Goal: Task Accomplishment & Management: Use online tool/utility

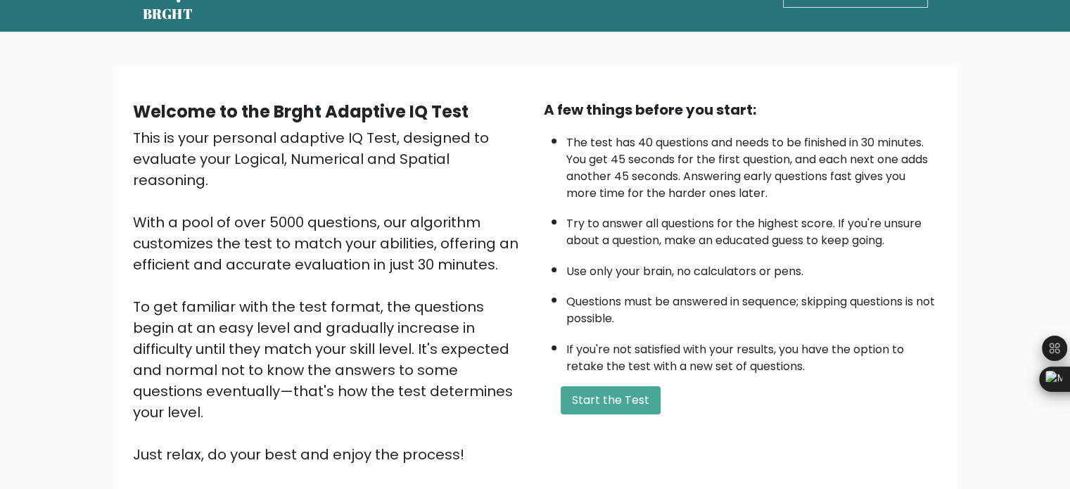
scroll to position [70, 0]
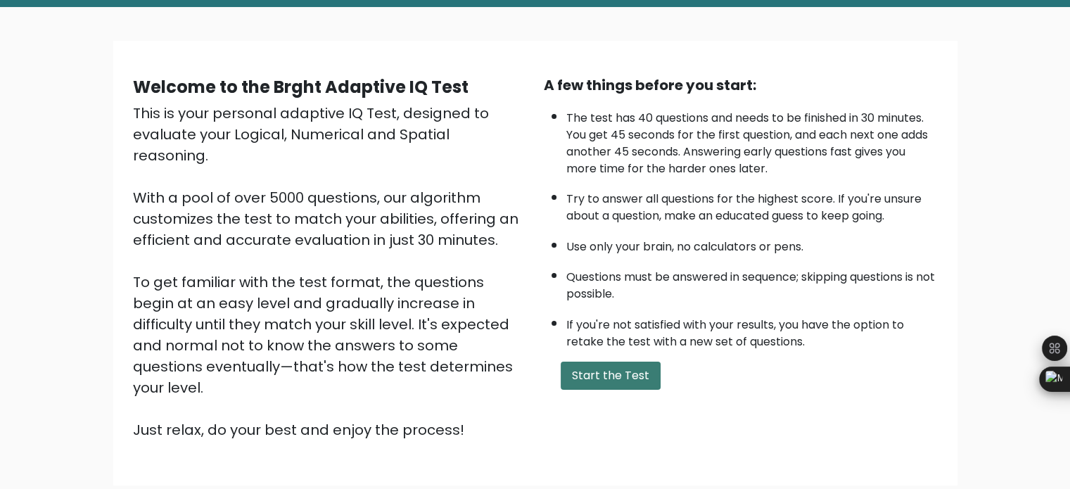
click at [612, 367] on button "Start the Test" at bounding box center [611, 376] width 100 height 28
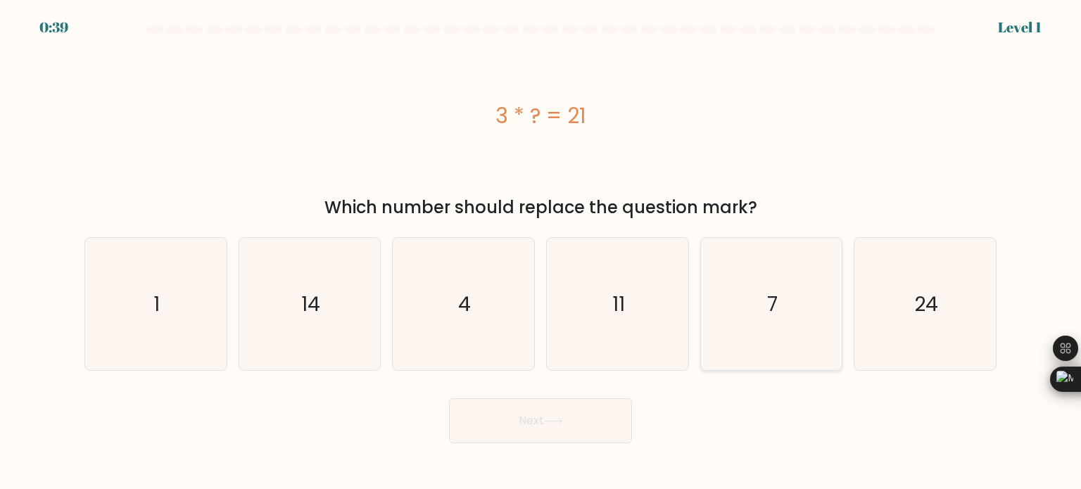
click at [762, 310] on icon "7" at bounding box center [771, 304] width 132 height 132
click at [541, 252] on input "e. 7" at bounding box center [540, 248] width 1 height 7
radio input "true"
click at [581, 414] on button "Next" at bounding box center [540, 420] width 183 height 45
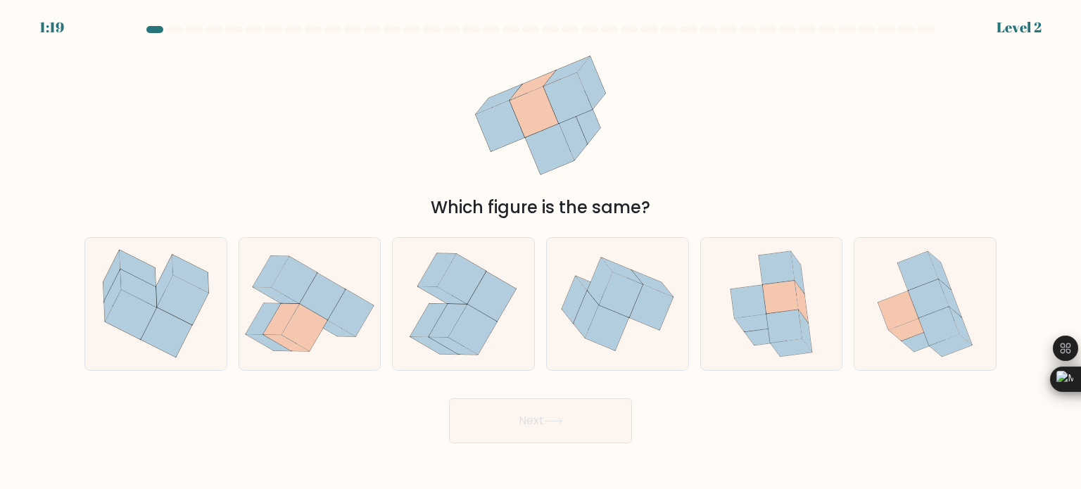
drag, startPoint x: 546, startPoint y: 208, endPoint x: 645, endPoint y: 201, distance: 98.8
click at [645, 201] on div "Which figure is the same?" at bounding box center [540, 207] width 895 height 25
click at [768, 320] on icon at bounding box center [784, 326] width 36 height 33
click at [541, 252] on input "e." at bounding box center [540, 248] width 1 height 7
radio input "true"
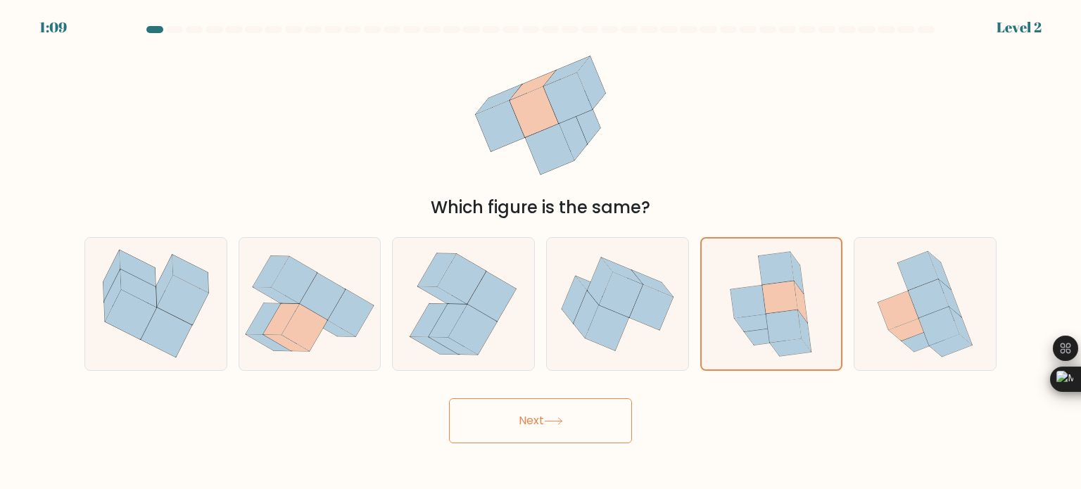
click at [605, 435] on button "Next" at bounding box center [540, 420] width 183 height 45
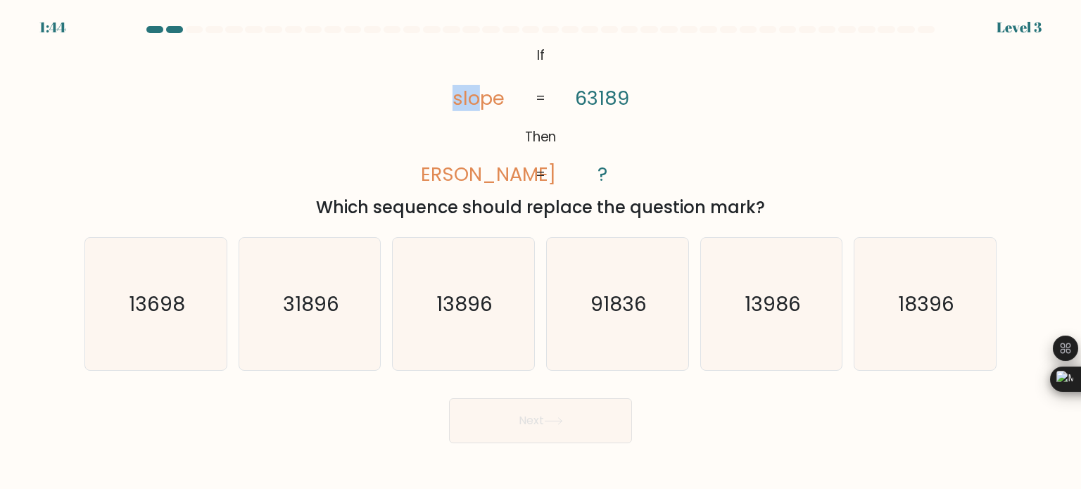
drag, startPoint x: 478, startPoint y: 99, endPoint x: 452, endPoint y: 101, distance: 26.8
click at [452, 101] on icon "@import url('https://fonts.googleapis.com/css?family=Abril+Fatface:400,100,100i…" at bounding box center [541, 115] width 238 height 147
click at [587, 116] on icon "@import url('https://fonts.googleapis.com/css?family=Abril+Fatface:400,100,100i…" at bounding box center [541, 115] width 238 height 147
click at [459, 174] on tspan "lopes" at bounding box center [478, 174] width 155 height 26
drag, startPoint x: 476, startPoint y: 101, endPoint x: 469, endPoint y: 165, distance: 65.0
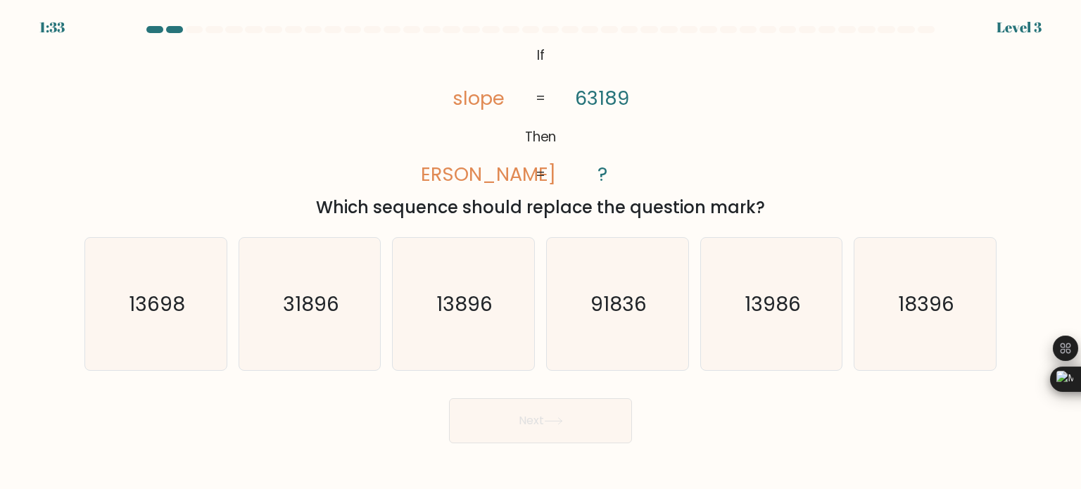
click at [476, 115] on icon "@import url('https://fonts.googleapis.com/css?family=Abril+Fatface:400,100,100i…" at bounding box center [541, 115] width 238 height 147
drag, startPoint x: 483, startPoint y: 181, endPoint x: 495, endPoint y: 129, distance: 52.7
click at [483, 177] on tspan "lopes" at bounding box center [478, 174] width 155 height 26
click at [341, 324] on icon "31896" at bounding box center [309, 304] width 132 height 132
click at [540, 252] on input "b. 31896" at bounding box center [540, 248] width 1 height 7
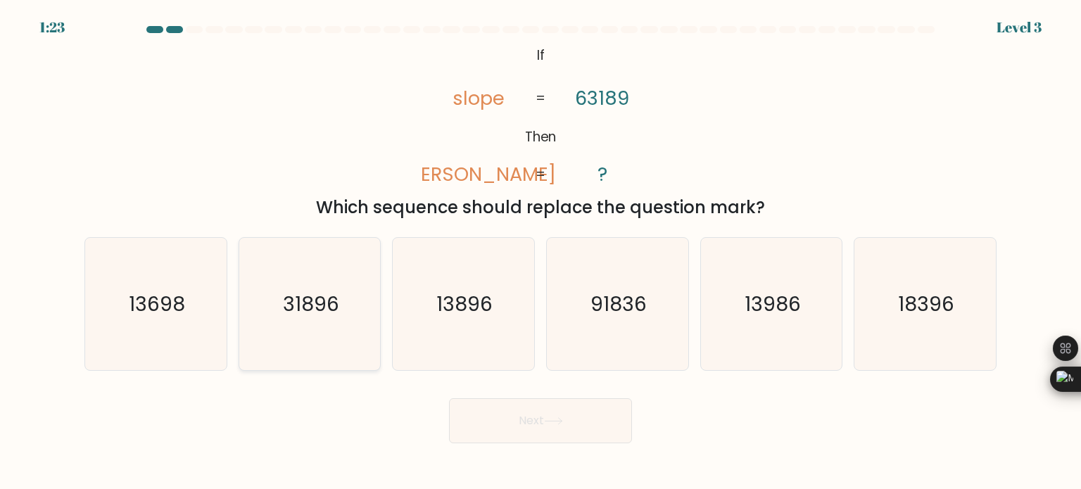
radio input "true"
click at [600, 426] on button "Next" at bounding box center [540, 420] width 183 height 45
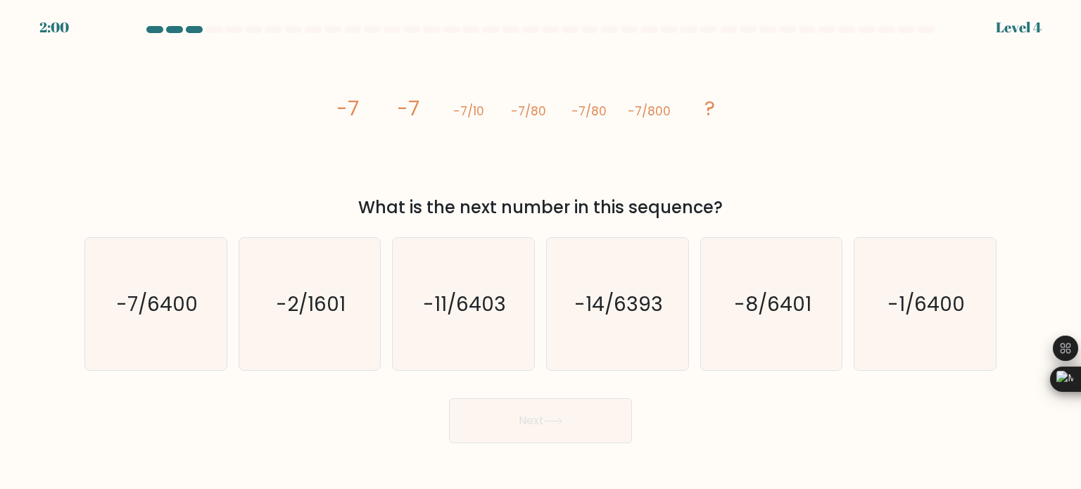
drag, startPoint x: 475, startPoint y: 205, endPoint x: 699, endPoint y: 198, distance: 223.9
click at [699, 198] on div "What is the next number in this sequence?" at bounding box center [540, 207] width 895 height 25
click at [557, 169] on icon "image/svg+xml -7 -7 -7/10 -7/80 -7/80 -7/800 ?" at bounding box center [540, 115] width 422 height 147
click at [174, 311] on text "-7/6400" at bounding box center [157, 303] width 82 height 28
click at [540, 252] on input "a. -7/6400" at bounding box center [540, 248] width 1 height 7
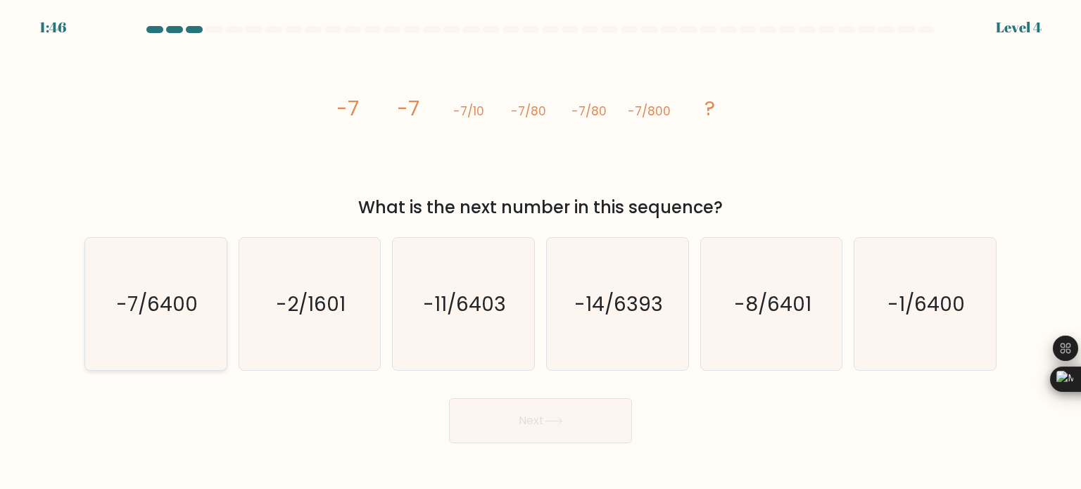
radio input "true"
click at [532, 408] on button "Next" at bounding box center [540, 420] width 183 height 45
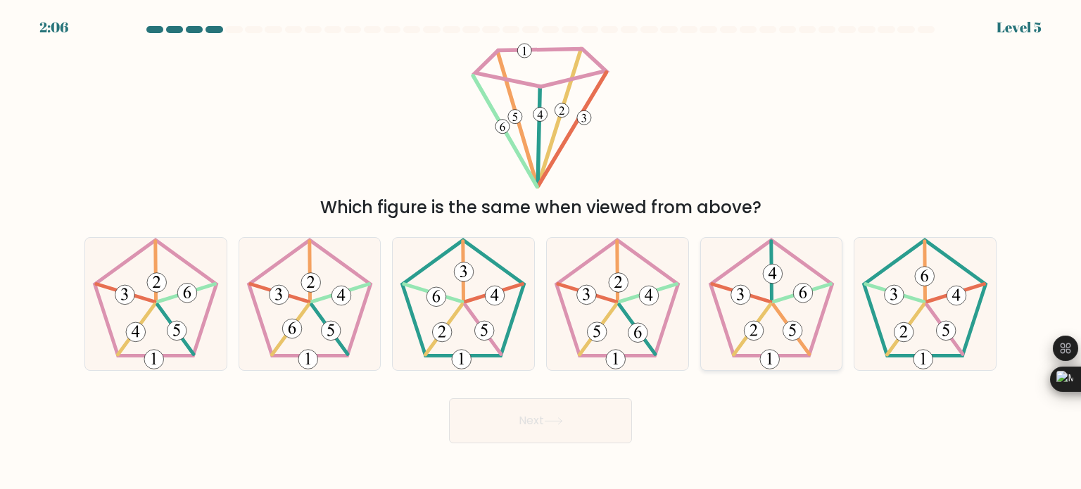
click at [786, 328] on 768 at bounding box center [792, 331] width 20 height 20
click at [541, 252] on input "e." at bounding box center [540, 248] width 1 height 7
radio input "true"
click at [540, 424] on button "Next" at bounding box center [540, 420] width 183 height 45
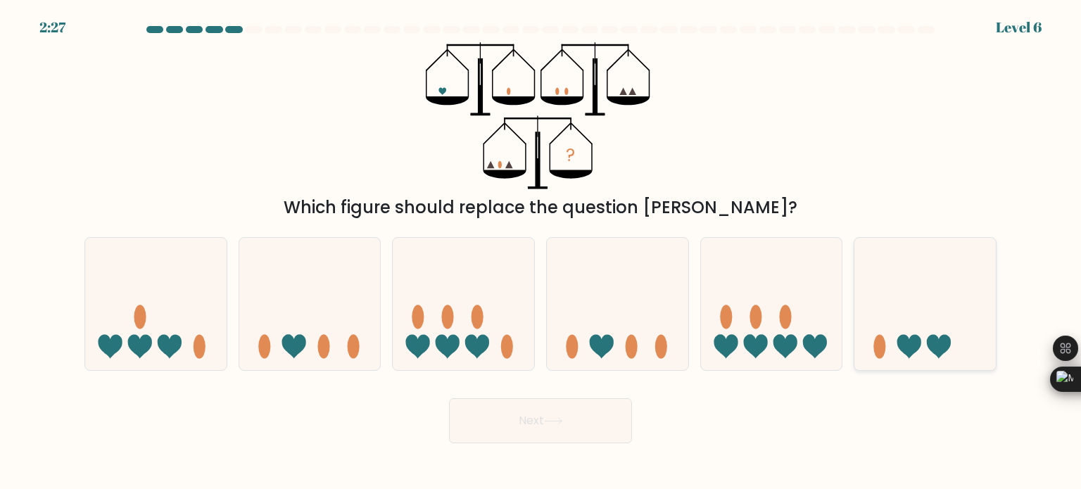
click at [904, 315] on icon at bounding box center [924, 304] width 141 height 117
click at [541, 252] on input "f." at bounding box center [540, 248] width 1 height 7
radio input "true"
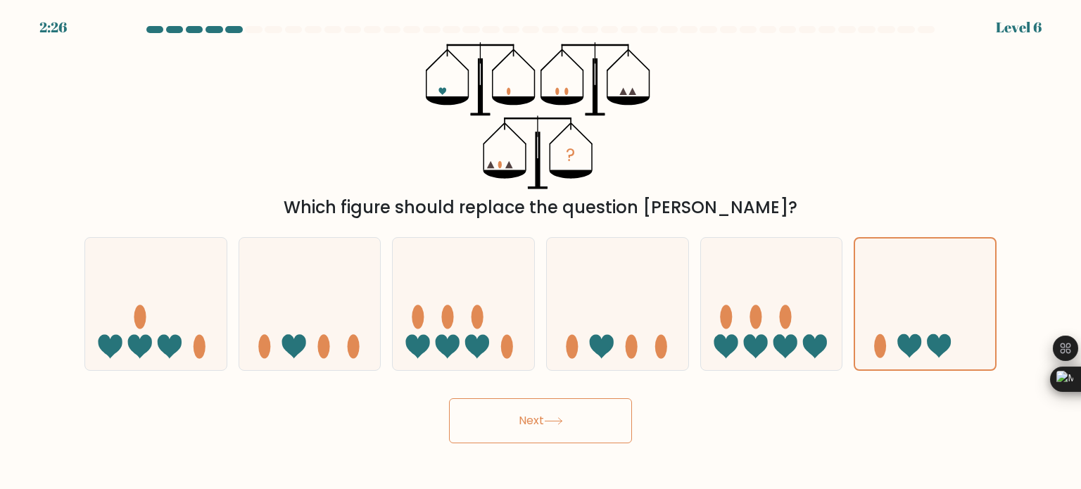
click at [543, 403] on button "Next" at bounding box center [540, 420] width 183 height 45
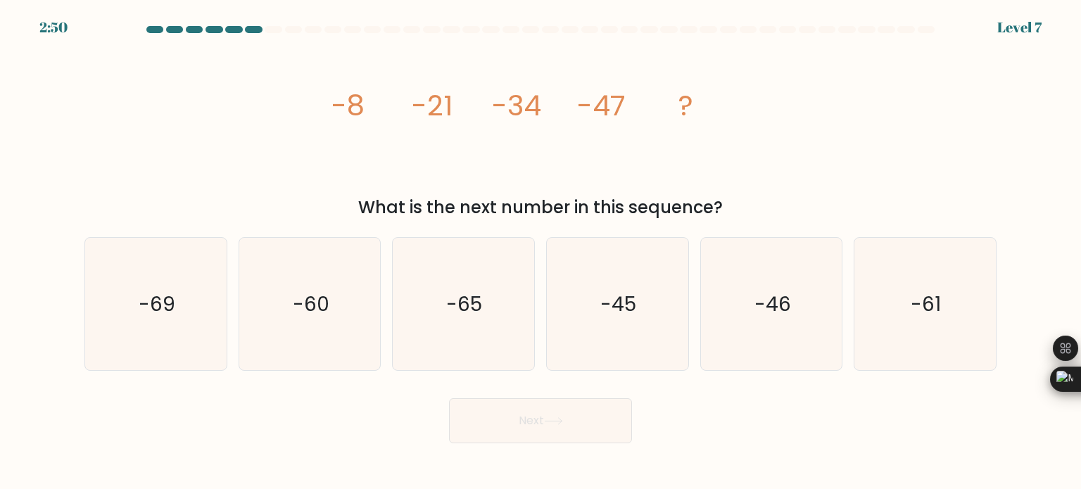
click at [409, 423] on div "Next" at bounding box center [540, 416] width 929 height 56
click at [301, 336] on icon "-60" at bounding box center [309, 304] width 132 height 132
click at [540, 252] on input "b. -60" at bounding box center [540, 248] width 1 height 7
radio input "true"
click at [539, 410] on button "Next" at bounding box center [540, 420] width 183 height 45
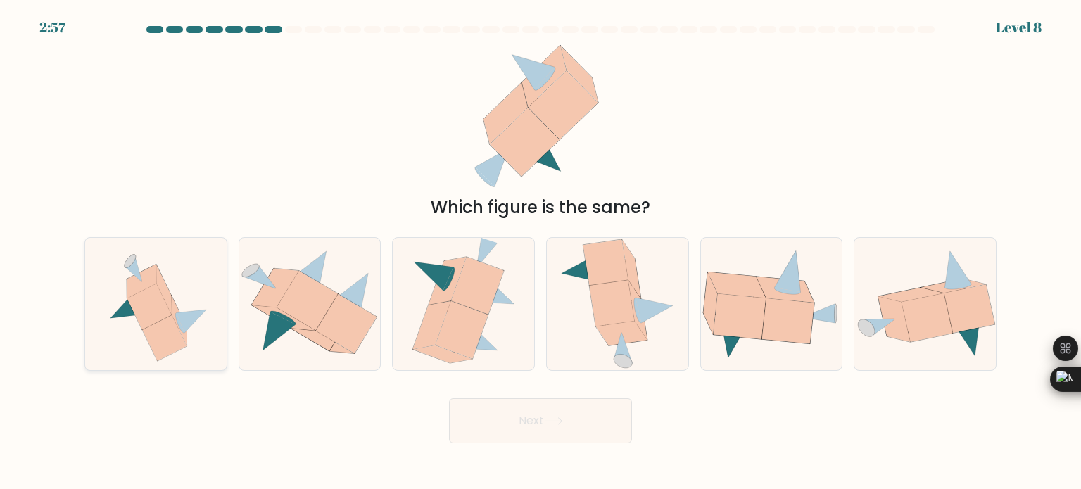
click at [168, 292] on icon at bounding box center [163, 289] width 15 height 49
click at [540, 252] on input "a." at bounding box center [540, 248] width 1 height 7
radio input "true"
click at [554, 433] on button "Next" at bounding box center [540, 420] width 183 height 45
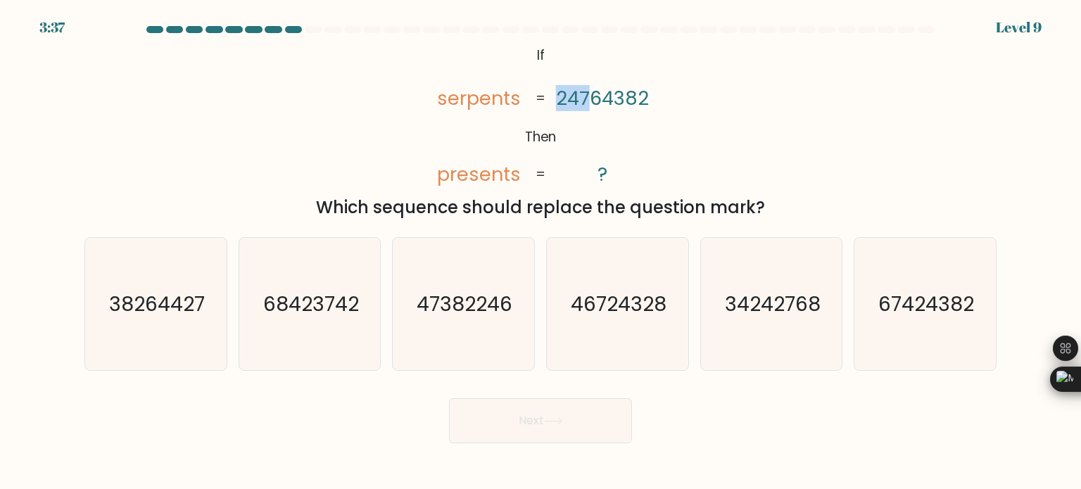
drag, startPoint x: 554, startPoint y: 97, endPoint x: 590, endPoint y: 99, distance: 36.6
click at [590, 99] on icon "@import url('https://fonts.googleapis.com/css?family=Abril+Fatface:400,100,100i…" at bounding box center [541, 115] width 238 height 147
click at [728, 118] on div "@import url('https://fonts.googleapis.com/css?family=Abril+Fatface:400,100,100i…" at bounding box center [540, 131] width 929 height 178
drag, startPoint x: 455, startPoint y: 102, endPoint x: 436, endPoint y: 97, distance: 18.9
click at [436, 97] on icon "@import url('https://fonts.googleapis.com/css?family=Abril+Fatface:400,100,100i…" at bounding box center [541, 115] width 238 height 147
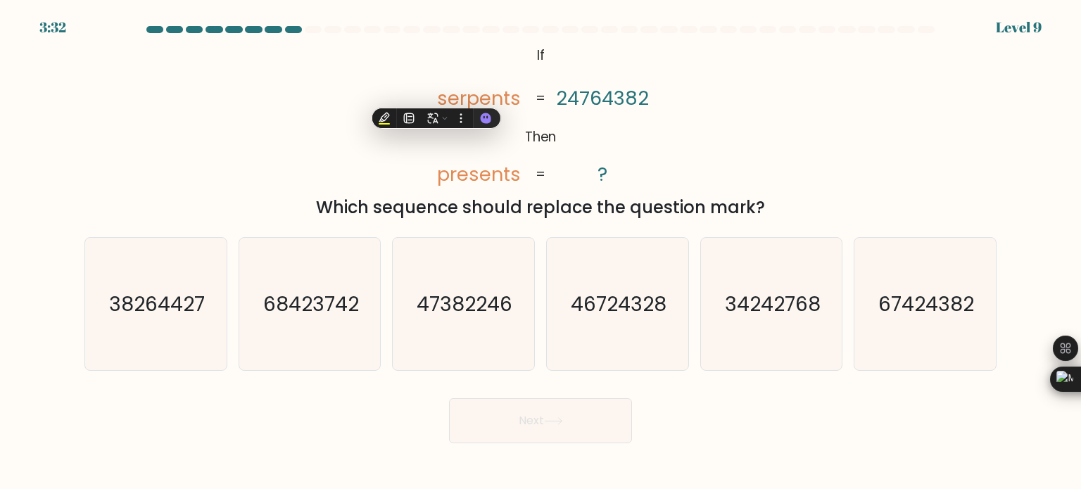
click at [567, 107] on tspan "24764382" at bounding box center [602, 98] width 93 height 26
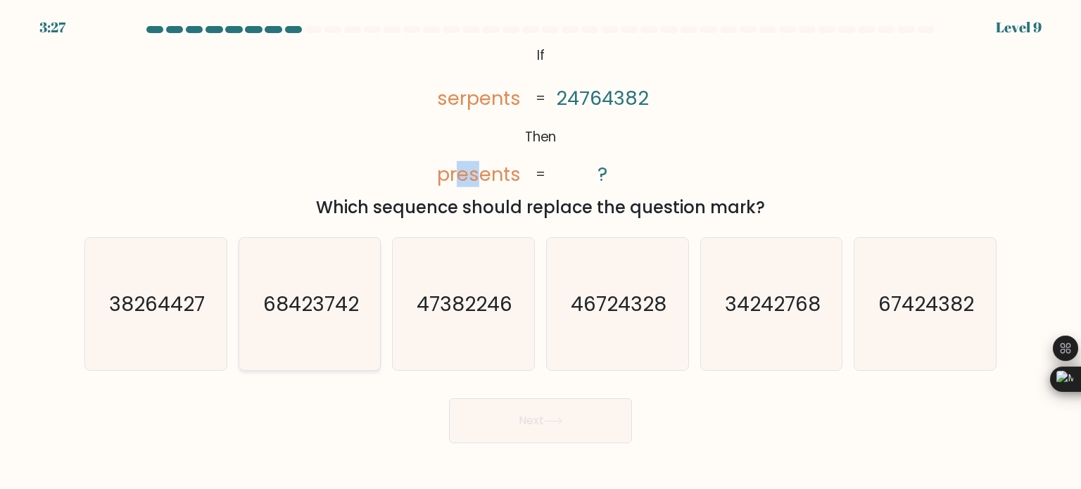
drag, startPoint x: 459, startPoint y: 177, endPoint x: 376, endPoint y: 251, distance: 111.1
click at [471, 177] on tspan "presents" at bounding box center [478, 174] width 84 height 26
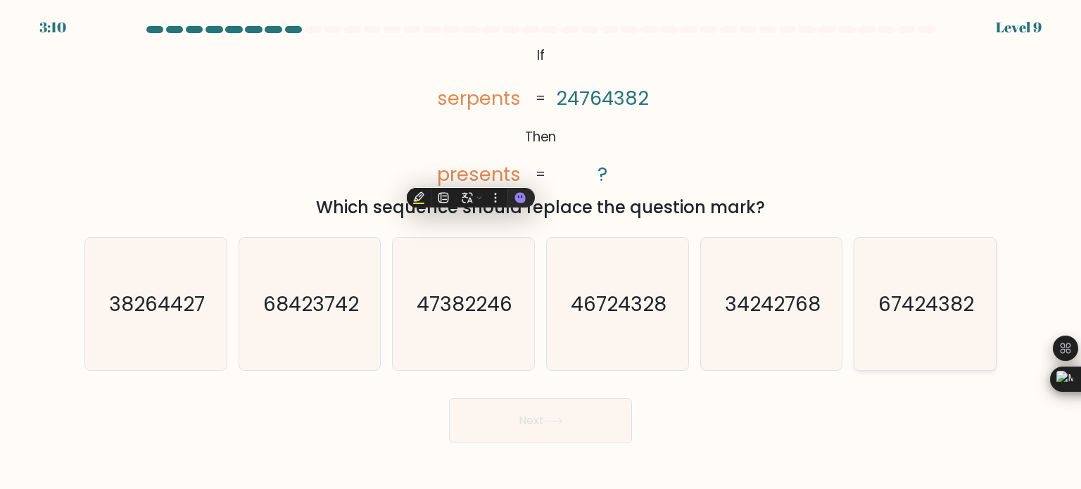
click at [936, 303] on text "67424382" at bounding box center [926, 303] width 96 height 28
click at [541, 252] on input "f. 67424382" at bounding box center [540, 248] width 1 height 7
radio input "true"
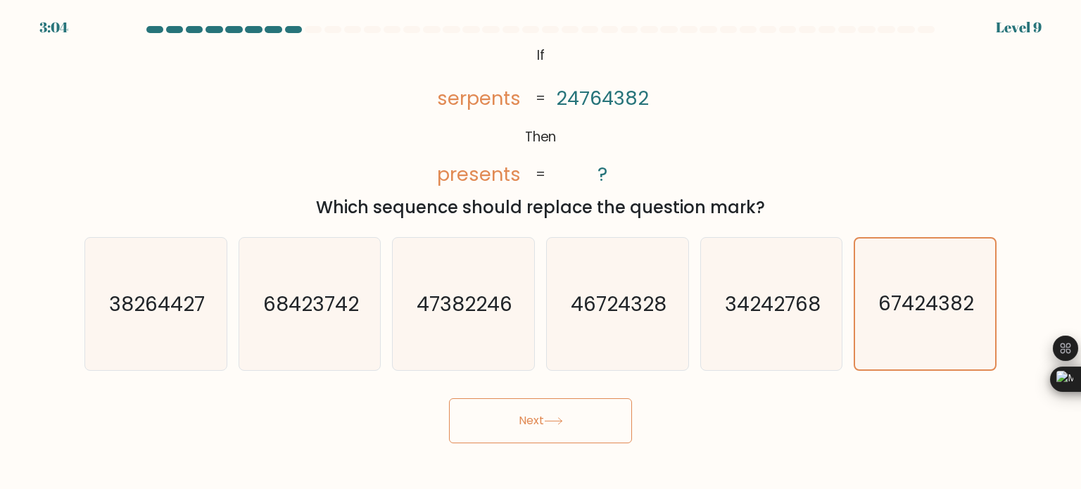
click at [551, 442] on button "Next" at bounding box center [540, 420] width 183 height 45
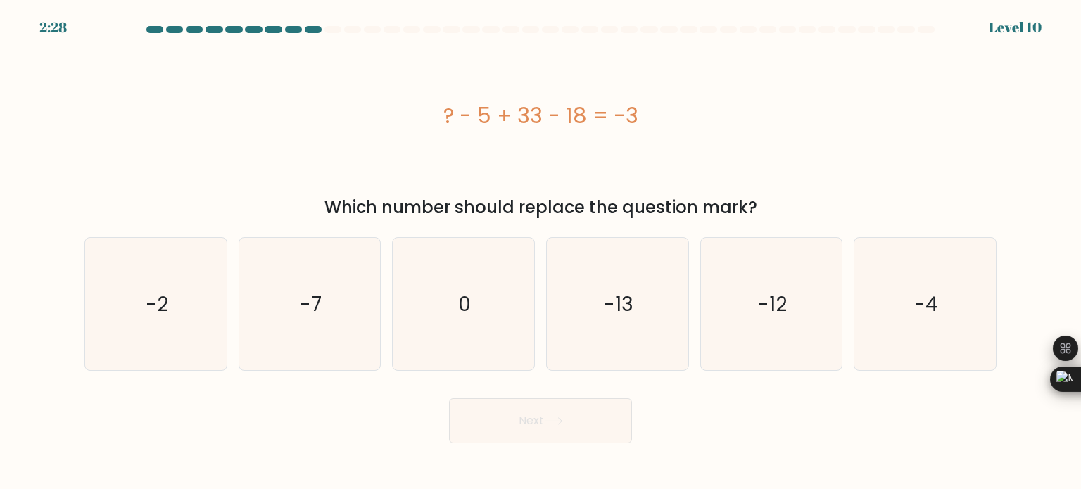
click at [331, 419] on div "Next" at bounding box center [540, 416] width 929 height 56
click at [763, 316] on text "-12" at bounding box center [772, 303] width 29 height 28
click at [541, 252] on input "e. -12" at bounding box center [540, 248] width 1 height 7
radio input "true"
click at [585, 410] on button "Next" at bounding box center [540, 420] width 183 height 45
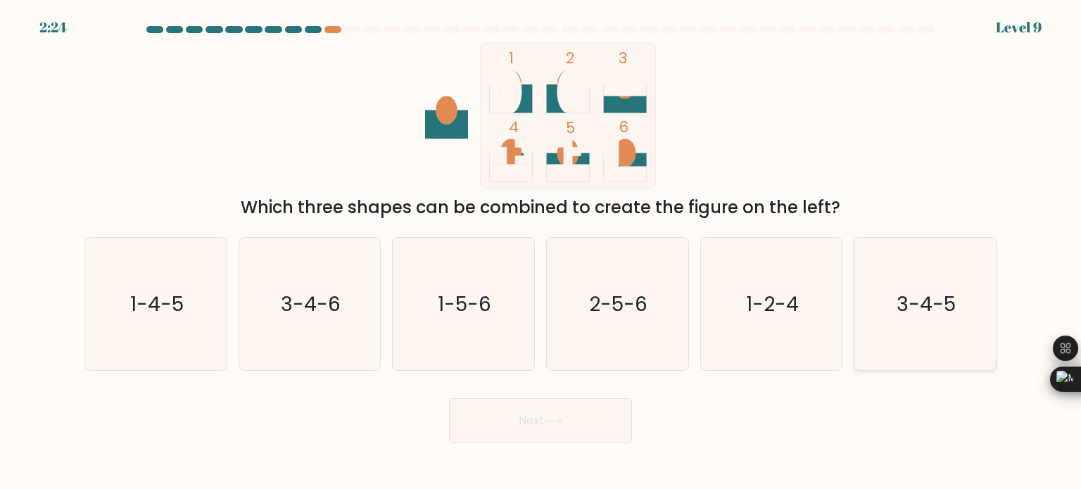
click at [920, 303] on text "3-4-5" at bounding box center [925, 303] width 59 height 28
click at [541, 252] on input "f. 3-4-5" at bounding box center [540, 248] width 1 height 7
radio input "true"
click at [566, 436] on button "Next" at bounding box center [540, 420] width 183 height 45
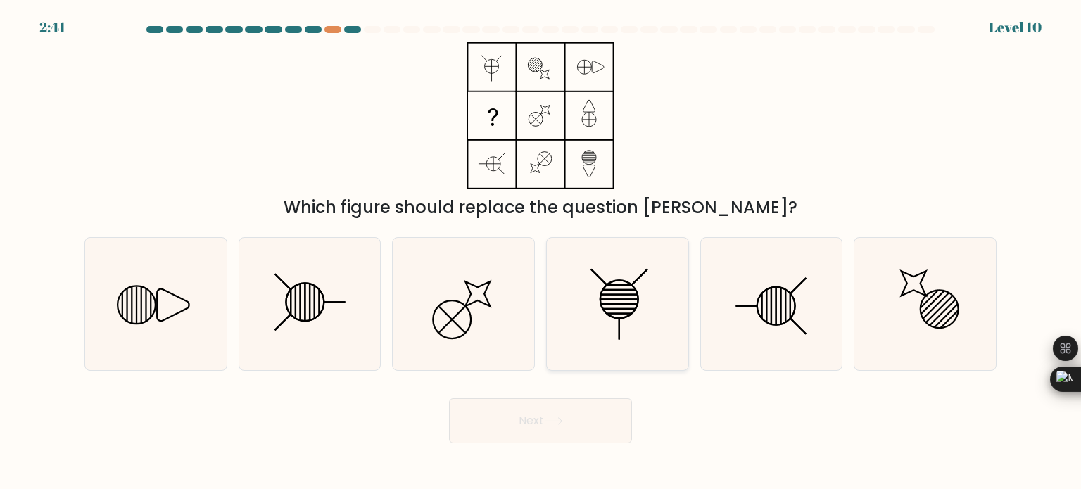
click at [681, 284] on icon at bounding box center [617, 304] width 132 height 132
click at [541, 252] on input "d." at bounding box center [540, 248] width 1 height 7
radio input "true"
click at [605, 417] on button "Next" at bounding box center [540, 420] width 183 height 45
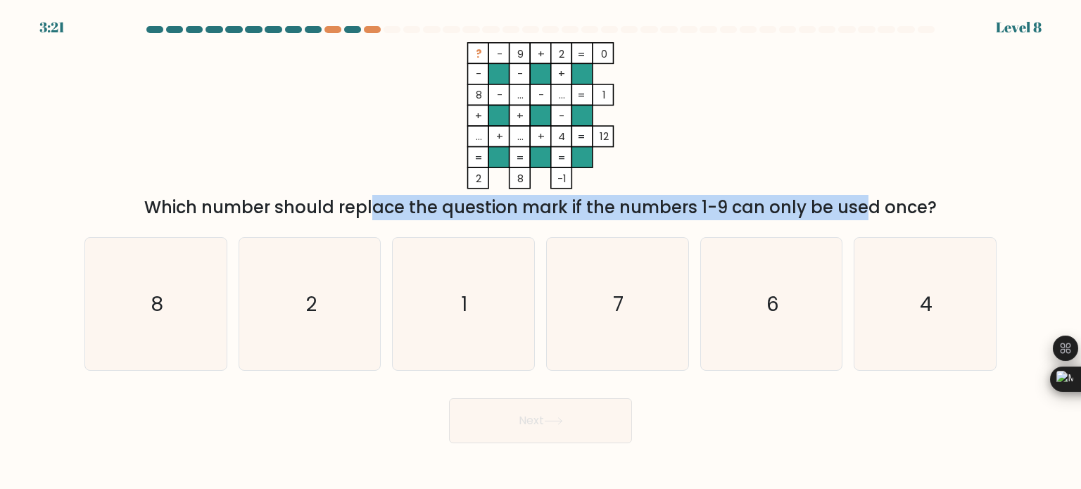
drag, startPoint x: 259, startPoint y: 202, endPoint x: 740, endPoint y: 202, distance: 481.3
click at [740, 202] on div "Which number should replace the question mark if the numbers 1-9 can only be us…" at bounding box center [540, 207] width 895 height 25
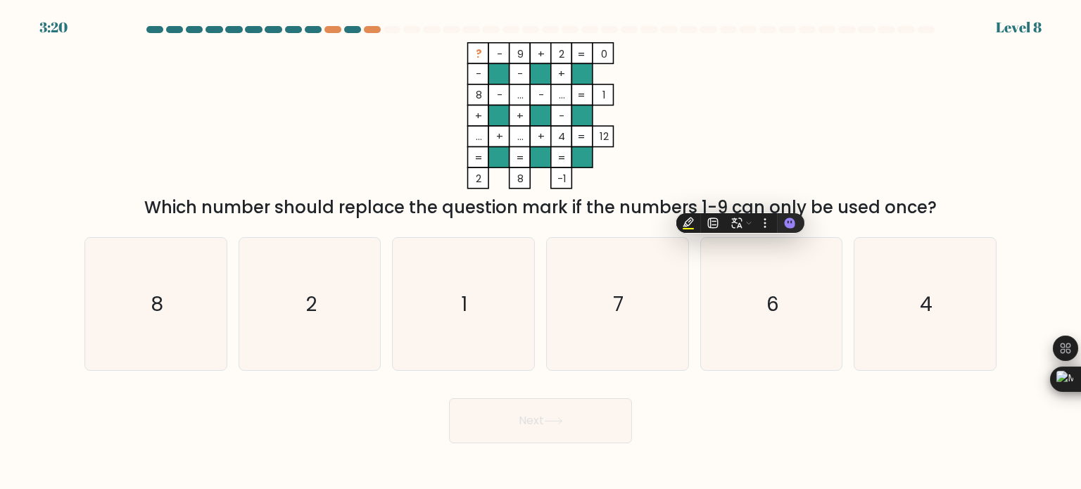
click at [721, 170] on icon "? - 9 + 2 0 - - + 8 - ... - ... 1 + + - ... + ... + 4 = 12 = = = = 2 8 -1 =" at bounding box center [540, 115] width 422 height 147
drag, startPoint x: 773, startPoint y: 205, endPoint x: 861, endPoint y: 203, distance: 88.0
click at [861, 203] on div "Which number should replace the question mark if the numbers 1-9 can only be us…" at bounding box center [540, 207] width 895 height 25
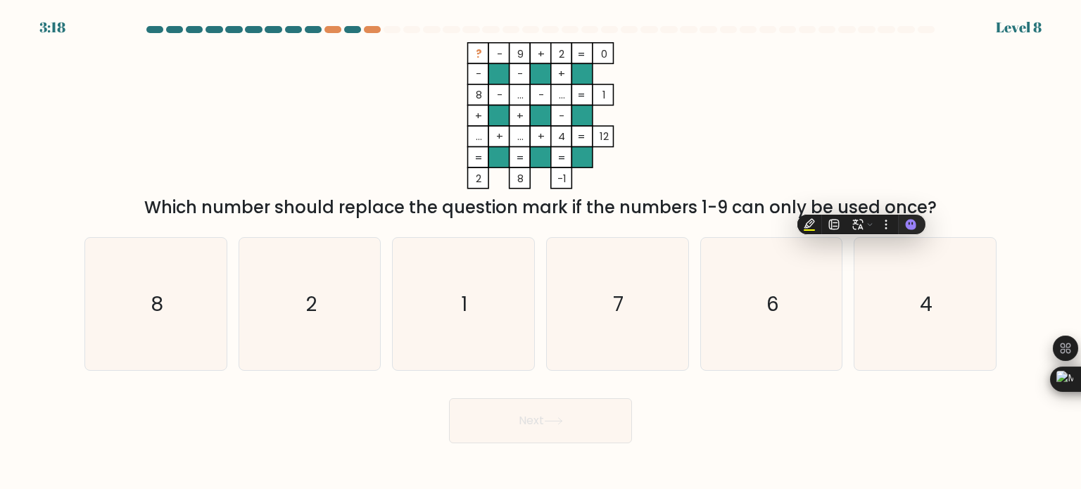
click at [799, 113] on div "? - 9 + 2 0 - - + 8 - ... - ... 1 + + - ... + ... + 4 = 12 = = = = 2 8 -1 = Whi…" at bounding box center [540, 131] width 929 height 178
click at [481, 58] on tspan "?" at bounding box center [479, 53] width 6 height 15
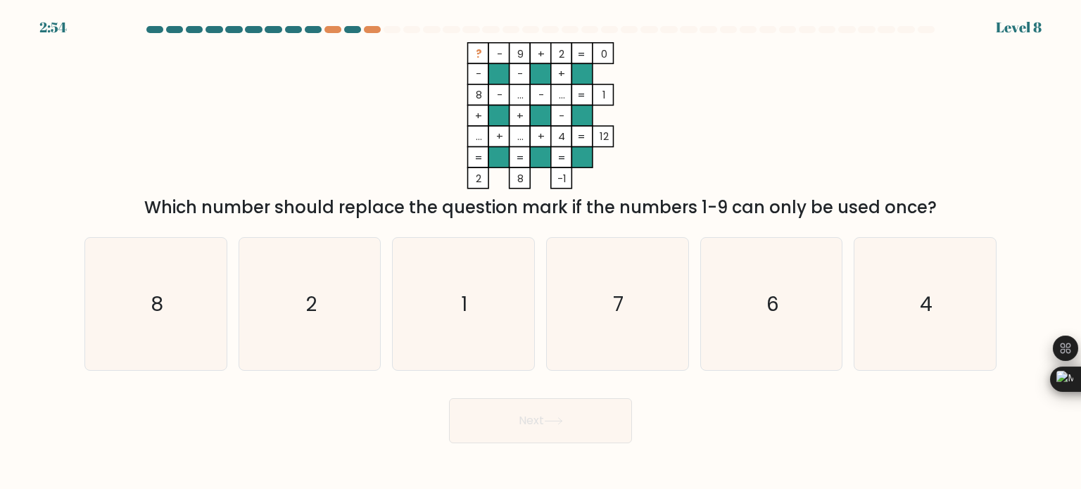
click at [516, 233] on div "a. 8 b. 2 c. 1 d." at bounding box center [540, 298] width 923 height 145
click at [495, 269] on icon "1" at bounding box center [463, 304] width 132 height 132
click at [540, 252] on input "c. 1" at bounding box center [540, 248] width 1 height 7
radio input "true"
drag, startPoint x: 504, startPoint y: 447, endPoint x: 506, endPoint y: 424, distance: 22.6
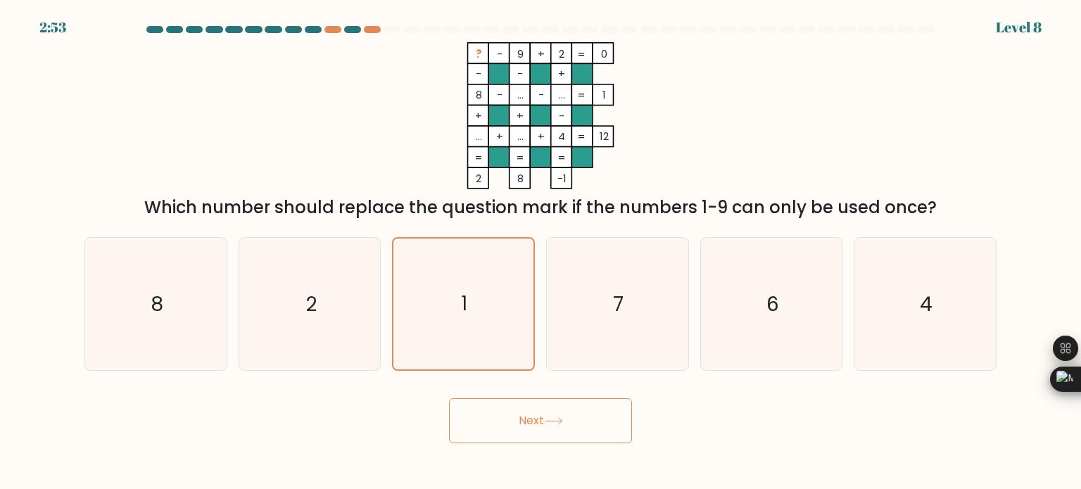
click at [504, 443] on body "2:53 Level 8" at bounding box center [540, 244] width 1081 height 489
click at [509, 414] on button "Next" at bounding box center [540, 420] width 183 height 45
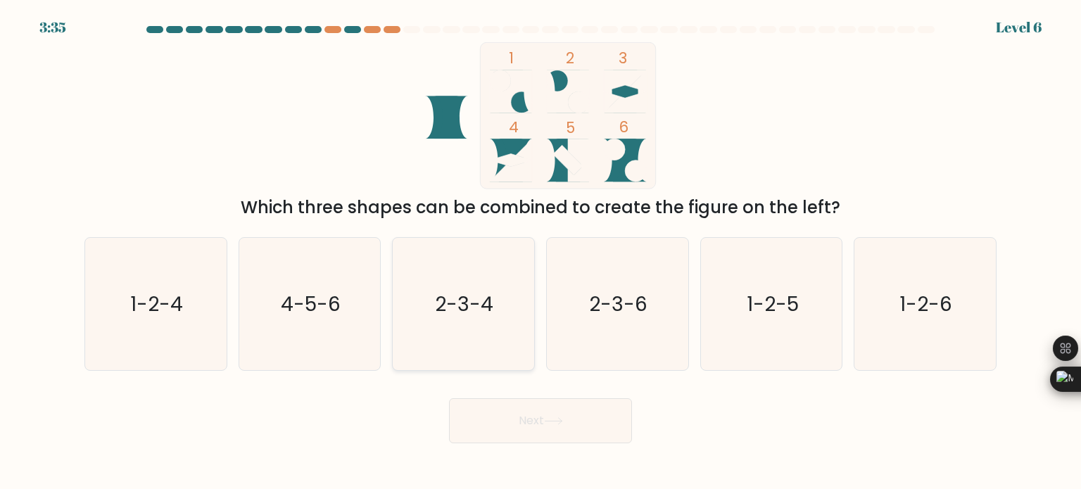
click at [498, 347] on icon "2-3-4" at bounding box center [463, 304] width 132 height 132
click at [540, 252] on input "c. 2-3-4" at bounding box center [540, 248] width 1 height 7
radio input "true"
click at [507, 424] on button "Next" at bounding box center [540, 420] width 183 height 45
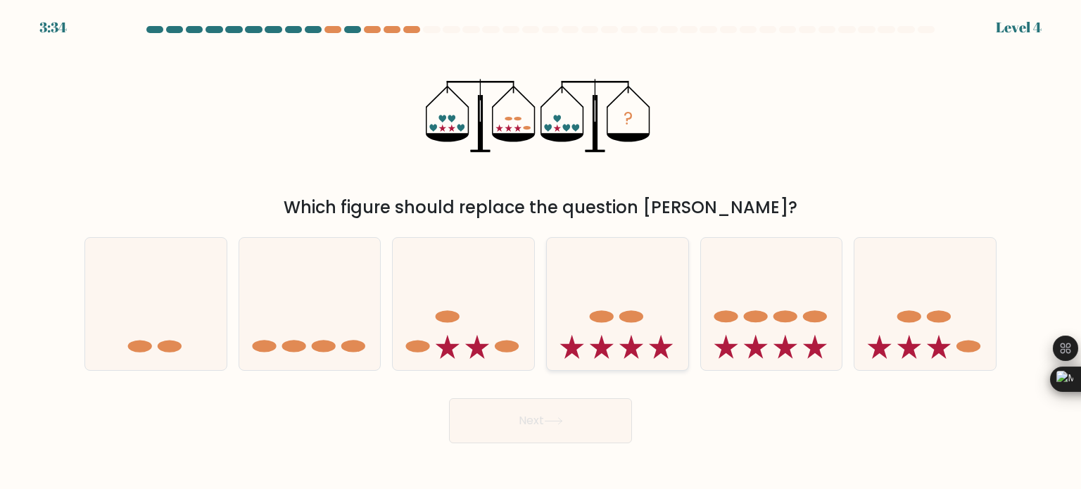
click at [633, 298] on icon at bounding box center [617, 304] width 141 height 117
click at [541, 252] on input "d." at bounding box center [540, 248] width 1 height 7
radio input "true"
click at [603, 402] on button "Next" at bounding box center [540, 420] width 183 height 45
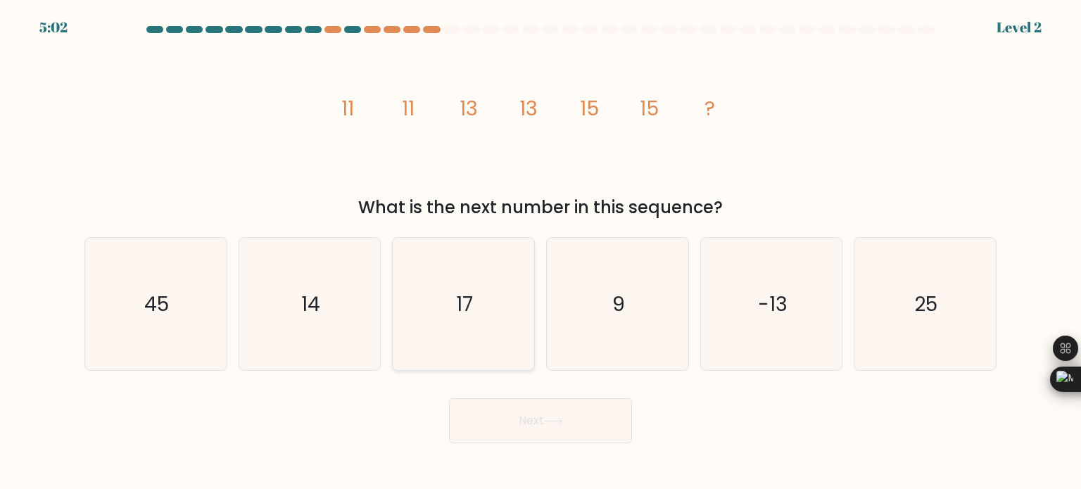
click at [498, 339] on icon "17" at bounding box center [463, 304] width 132 height 132
click at [540, 252] on input "c. 17" at bounding box center [540, 248] width 1 height 7
radio input "true"
drag, startPoint x: 560, startPoint y: 431, endPoint x: 591, endPoint y: 378, distance: 61.2
click at [560, 426] on button "Next" at bounding box center [540, 420] width 183 height 45
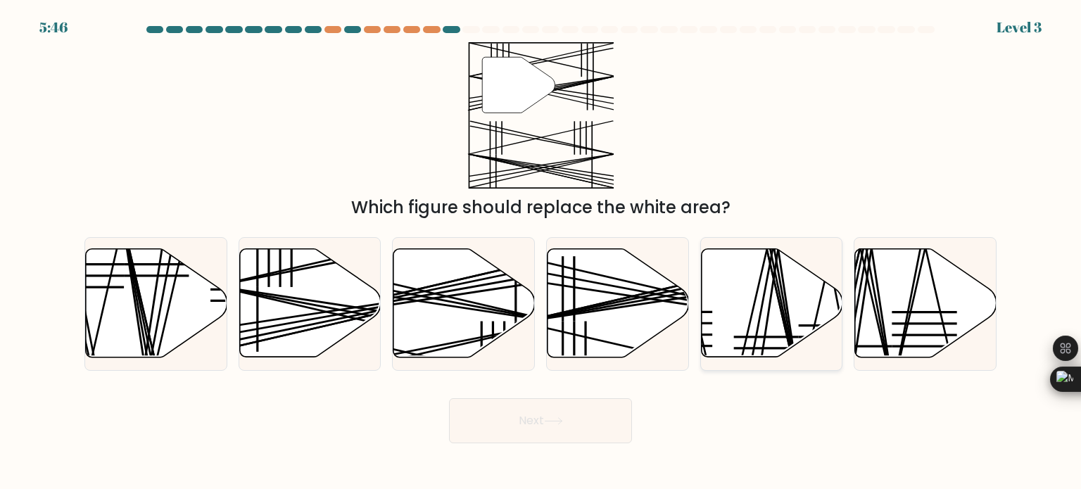
drag, startPoint x: 723, startPoint y: 294, endPoint x: 715, endPoint y: 305, distance: 14.1
click at [723, 294] on icon at bounding box center [771, 303] width 141 height 108
click at [541, 252] on input "e." at bounding box center [540, 248] width 1 height 7
radio input "true"
click at [614, 382] on form at bounding box center [540, 234] width 1081 height 417
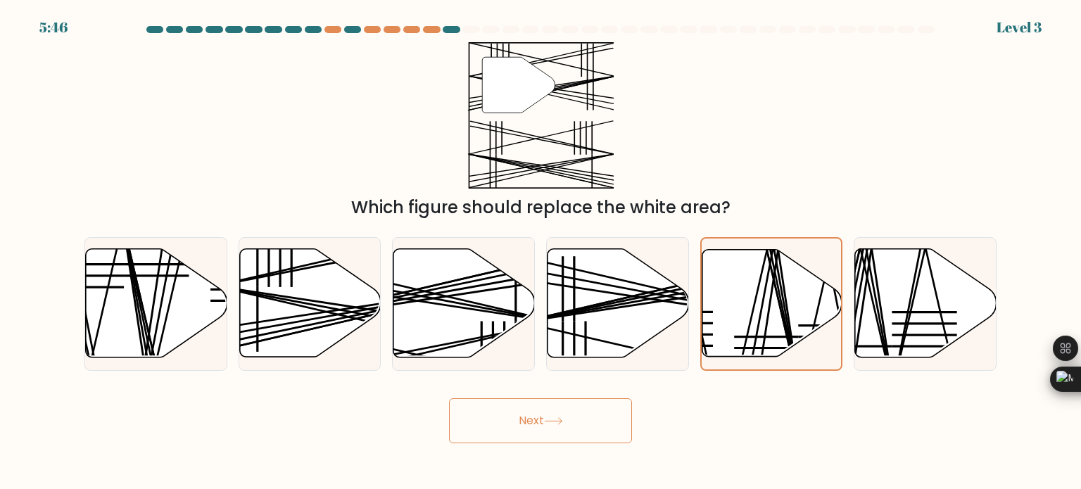
click at [605, 410] on button "Next" at bounding box center [540, 420] width 183 height 45
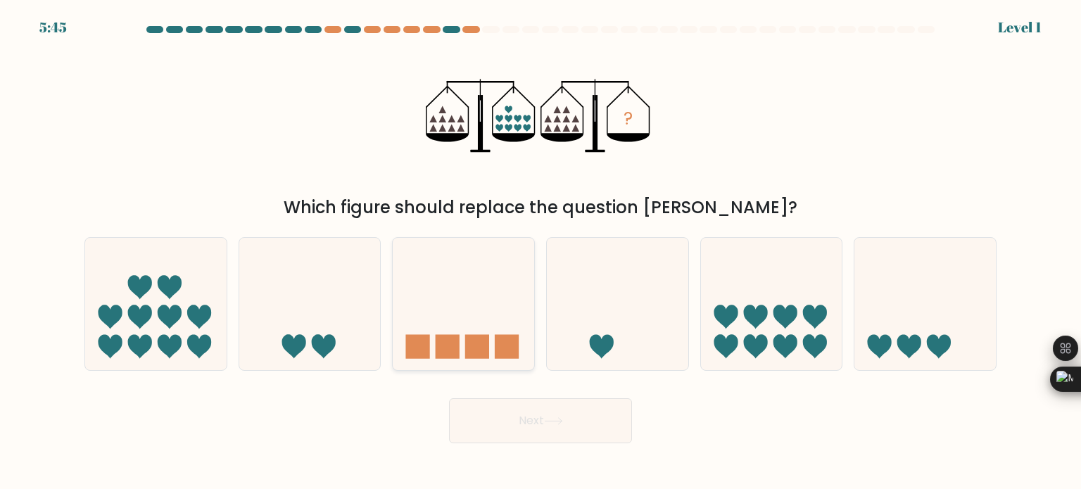
click at [433, 310] on icon at bounding box center [463, 304] width 141 height 117
click at [540, 252] on input "c." at bounding box center [540, 248] width 1 height 7
radio input "true"
click at [540, 427] on button "Next" at bounding box center [540, 420] width 183 height 45
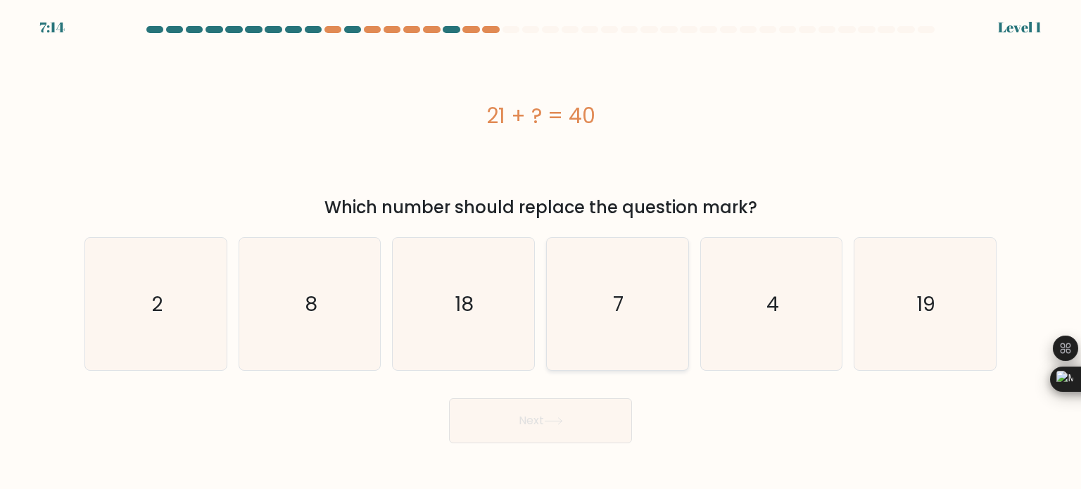
click at [639, 329] on icon "7" at bounding box center [617, 304] width 132 height 132
click at [541, 252] on input "d. 7" at bounding box center [540, 248] width 1 height 7
radio input "true"
click at [600, 438] on button "Next" at bounding box center [540, 420] width 183 height 45
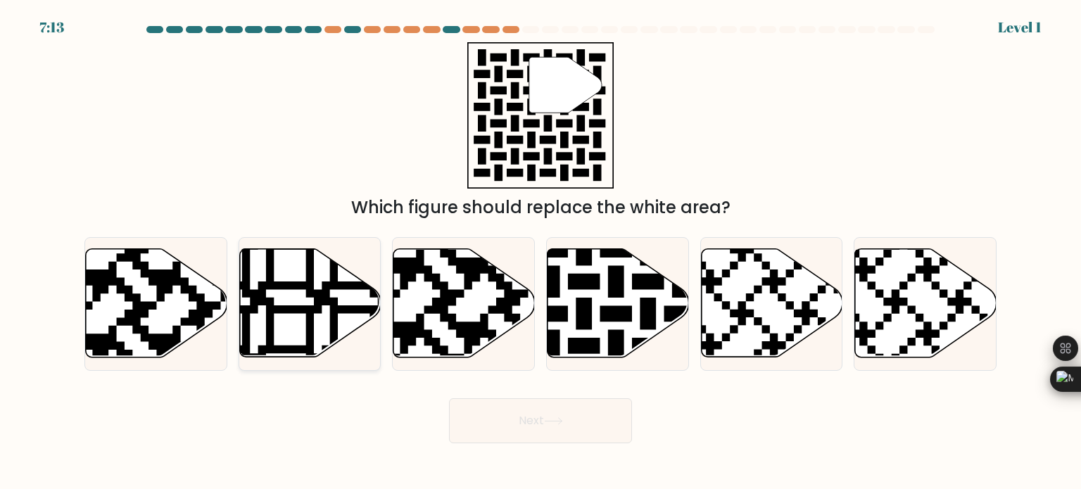
click at [298, 312] on icon at bounding box center [257, 362] width 256 height 256
click at [540, 252] on input "b." at bounding box center [540, 248] width 1 height 7
radio input "true"
click at [504, 424] on button "Next" at bounding box center [540, 420] width 183 height 45
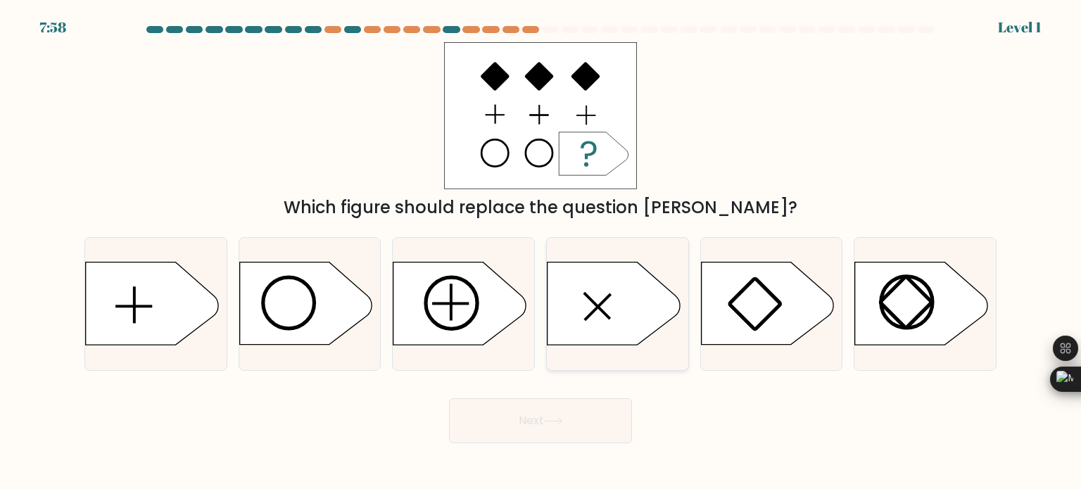
click at [634, 323] on icon at bounding box center [613, 303] width 132 height 82
click at [541, 252] on input "d." at bounding box center [540, 248] width 1 height 7
radio input "true"
click at [571, 429] on button "Next" at bounding box center [540, 420] width 183 height 45
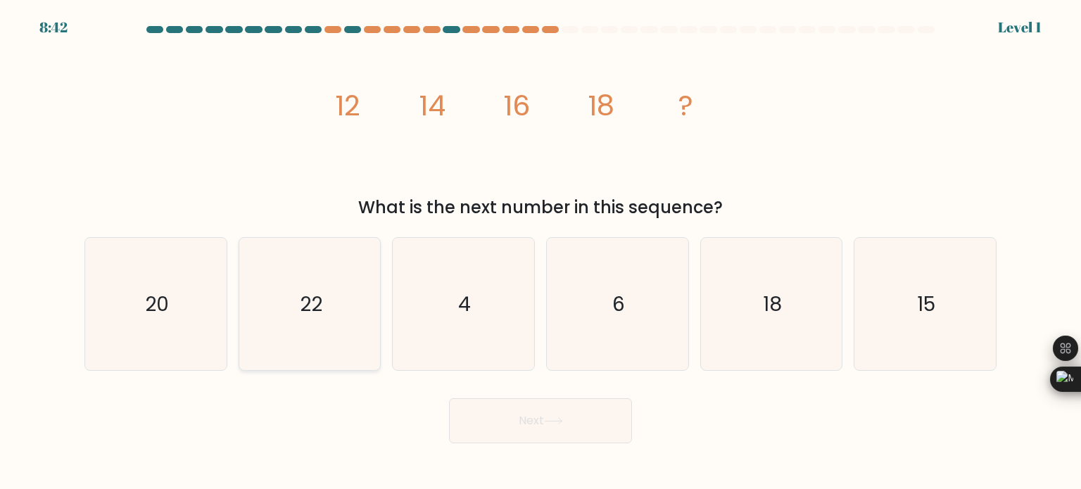
click at [318, 330] on icon "22" at bounding box center [309, 304] width 132 height 132
click at [540, 252] on input "b. 22" at bounding box center [540, 248] width 1 height 7
radio input "true"
click at [573, 414] on button "Next" at bounding box center [540, 420] width 183 height 45
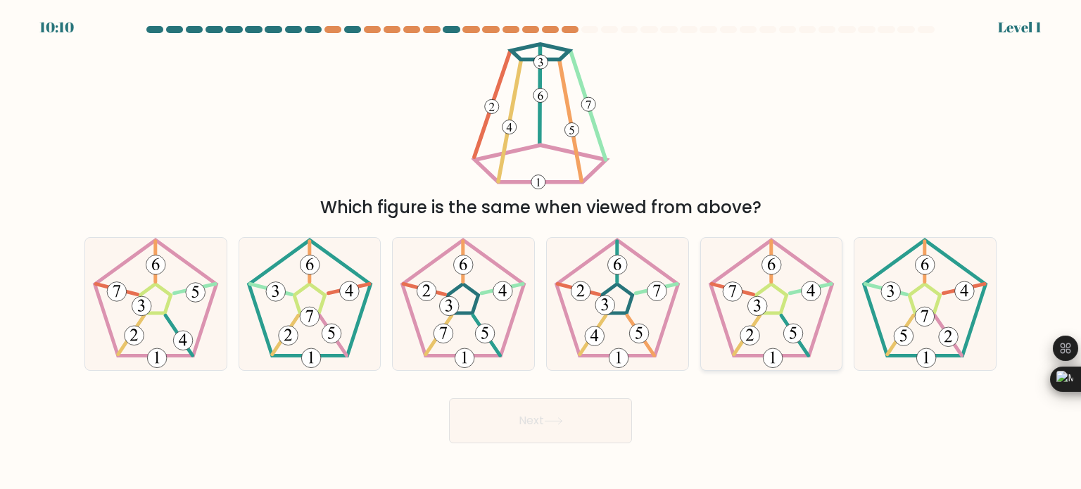
click at [786, 280] on icon at bounding box center [771, 304] width 132 height 132
click at [541, 252] on input "e." at bounding box center [540, 248] width 1 height 7
radio input "true"
click at [567, 424] on button "Next" at bounding box center [540, 420] width 183 height 45
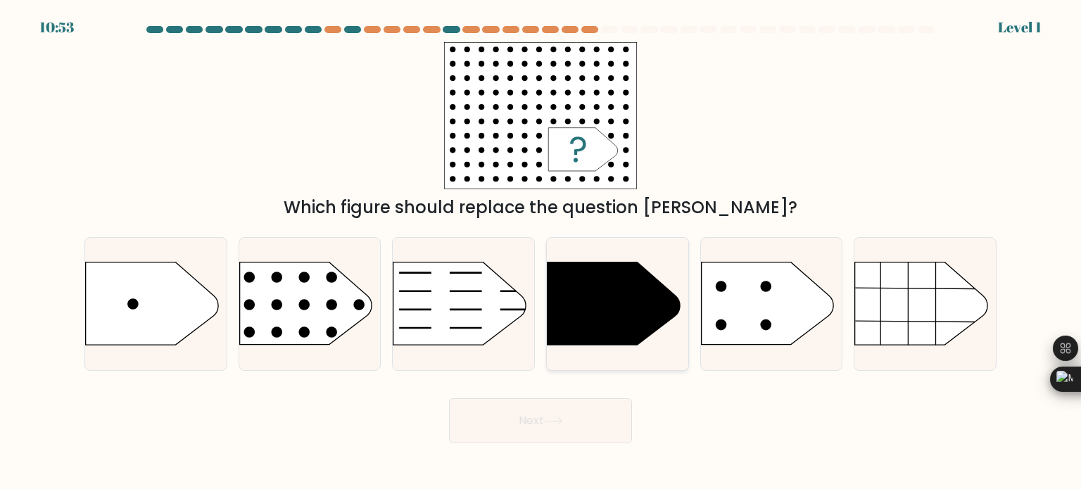
click at [559, 323] on icon at bounding box center [613, 303] width 132 height 82
click at [541, 252] on input "d." at bounding box center [540, 248] width 1 height 7
radio input "true"
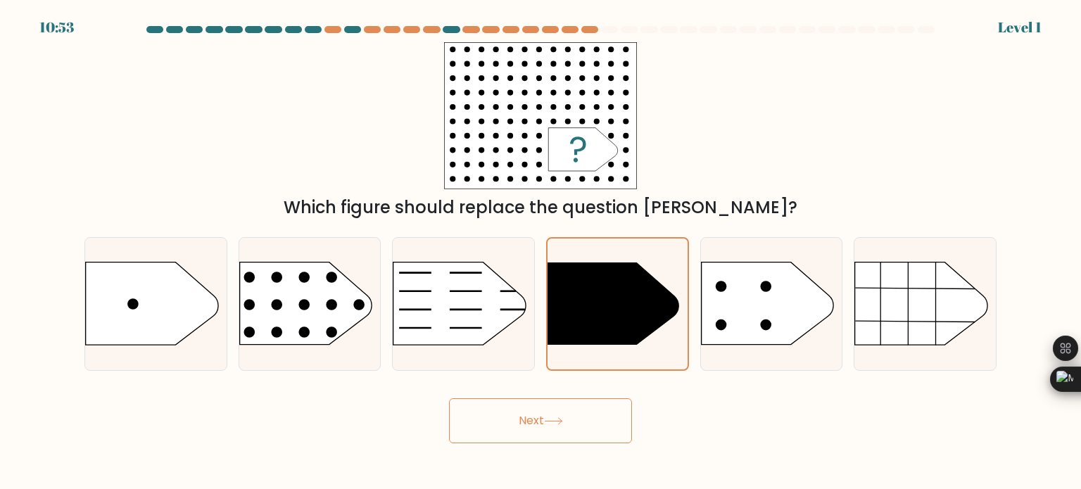
click at [564, 402] on button "Next" at bounding box center [540, 420] width 183 height 45
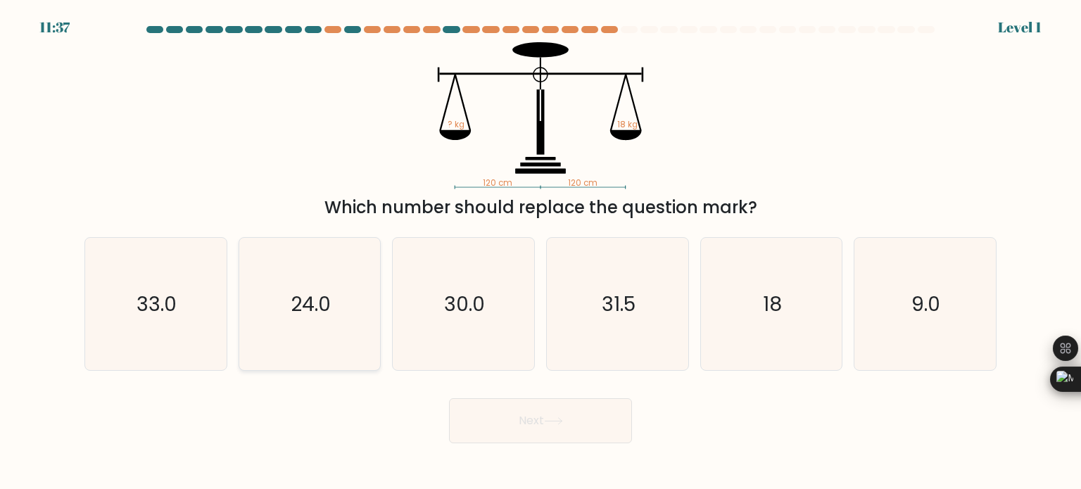
click at [374, 303] on icon "24.0" at bounding box center [309, 304] width 132 height 132
click at [540, 252] on input "b. 24.0" at bounding box center [540, 248] width 1 height 7
radio input "true"
click at [503, 416] on button "Next" at bounding box center [540, 420] width 183 height 45
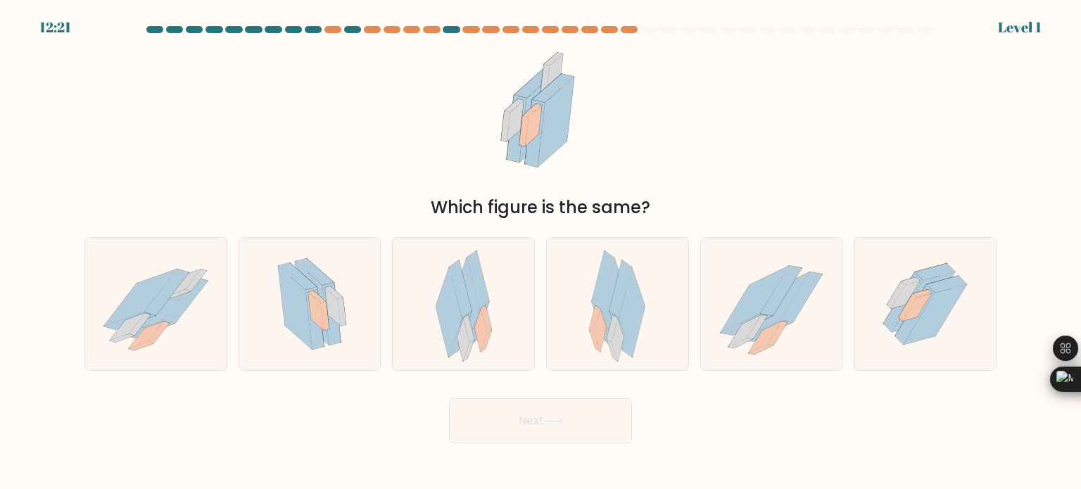
click at [592, 395] on div "Next" at bounding box center [540, 416] width 929 height 56
drag, startPoint x: 592, startPoint y: 417, endPoint x: 452, endPoint y: 343, distance: 158.7
click at [591, 417] on button "Next" at bounding box center [540, 420] width 183 height 45
click at [436, 331] on icon at bounding box center [464, 304] width 56 height 132
click at [540, 252] on input "c." at bounding box center [540, 248] width 1 height 7
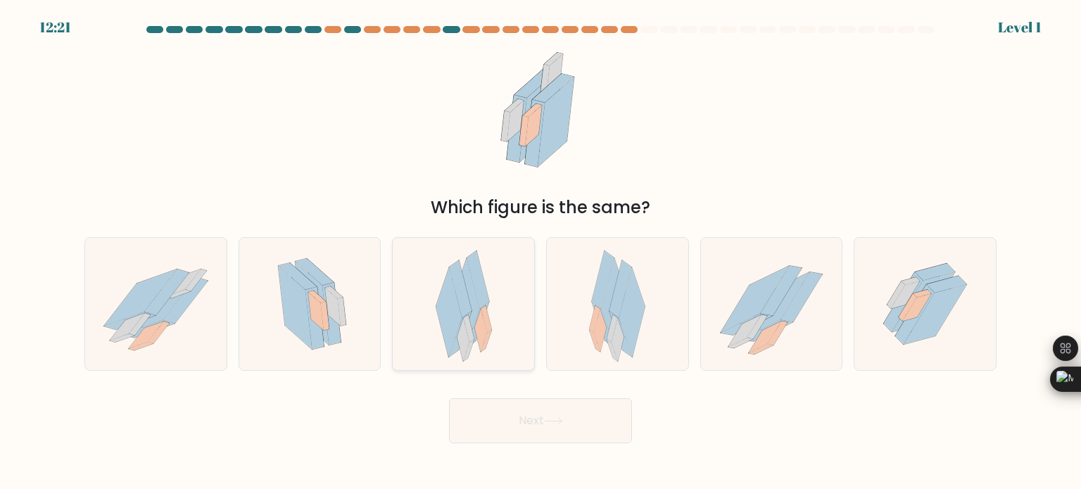
radio input "true"
click at [470, 386] on form at bounding box center [540, 234] width 1081 height 417
drag, startPoint x: 532, startPoint y: 405, endPoint x: 552, endPoint y: 429, distance: 31.4
click at [532, 406] on button "Next" at bounding box center [540, 420] width 183 height 45
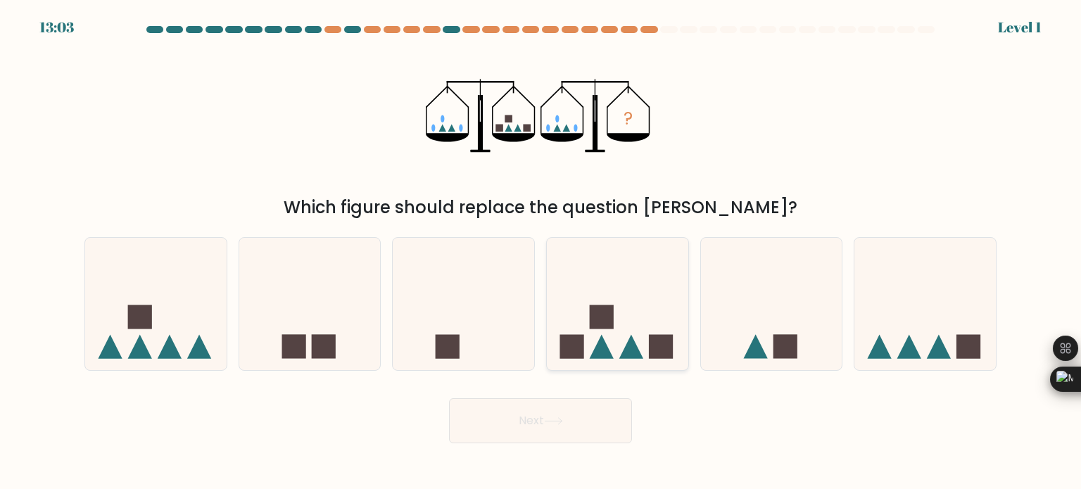
click at [616, 340] on icon at bounding box center [617, 304] width 141 height 117
click at [541, 252] on input "d." at bounding box center [540, 248] width 1 height 7
radio input "true"
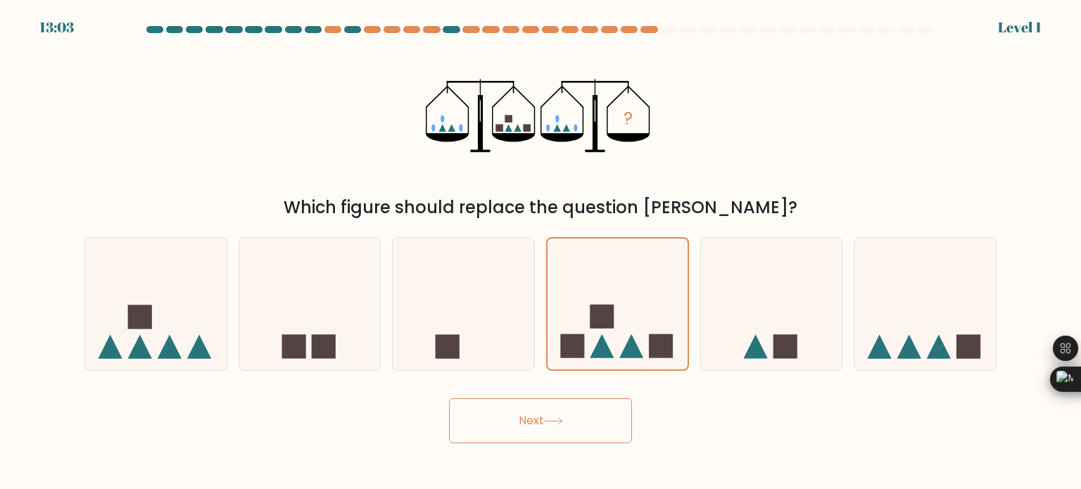
drag, startPoint x: 594, startPoint y: 395, endPoint x: 602, endPoint y: 417, distance: 22.5
click at [595, 399] on div "Next" at bounding box center [540, 416] width 929 height 56
click at [605, 430] on button "Next" at bounding box center [540, 420] width 183 height 45
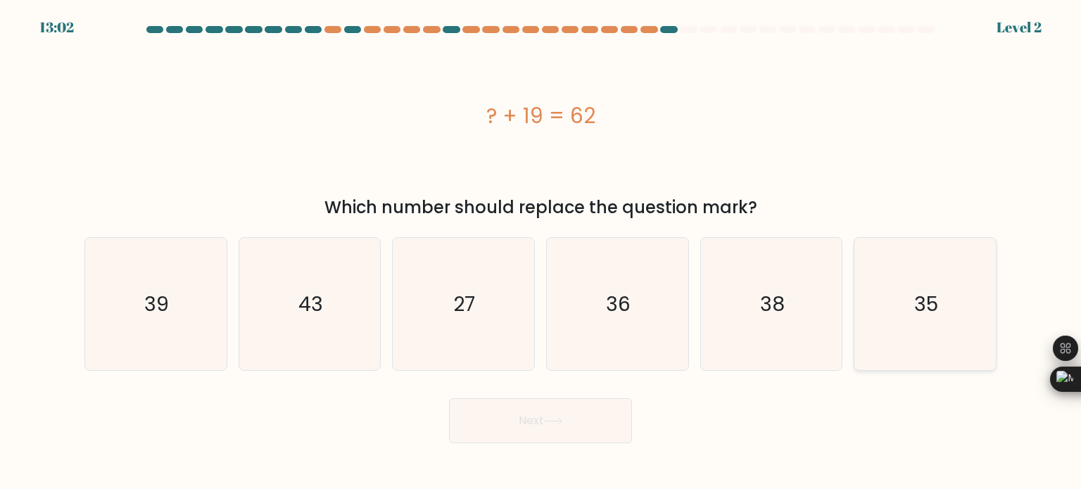
click at [855, 324] on div "35" at bounding box center [925, 304] width 143 height 134
click at [541, 252] on input "f. 35" at bounding box center [540, 248] width 1 height 7
radio input "true"
click at [650, 400] on div "Next" at bounding box center [540, 416] width 929 height 56
click at [628, 422] on button "Next" at bounding box center [540, 420] width 183 height 45
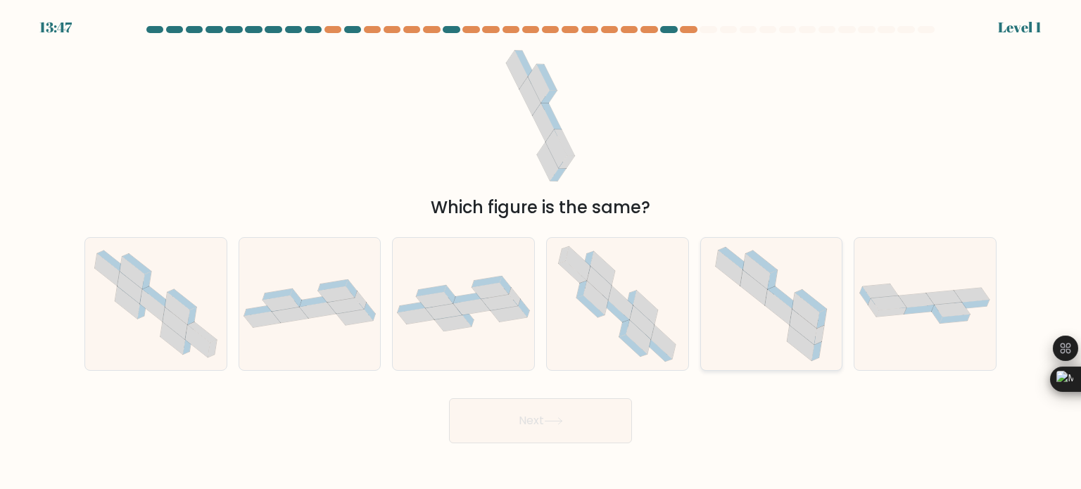
click at [805, 285] on icon at bounding box center [771, 304] width 132 height 132
click at [541, 252] on input "e." at bounding box center [540, 248] width 1 height 7
radio input "true"
drag, startPoint x: 527, startPoint y: 429, endPoint x: 524, endPoint y: 422, distance: 7.2
click at [527, 426] on button "Next" at bounding box center [540, 420] width 183 height 45
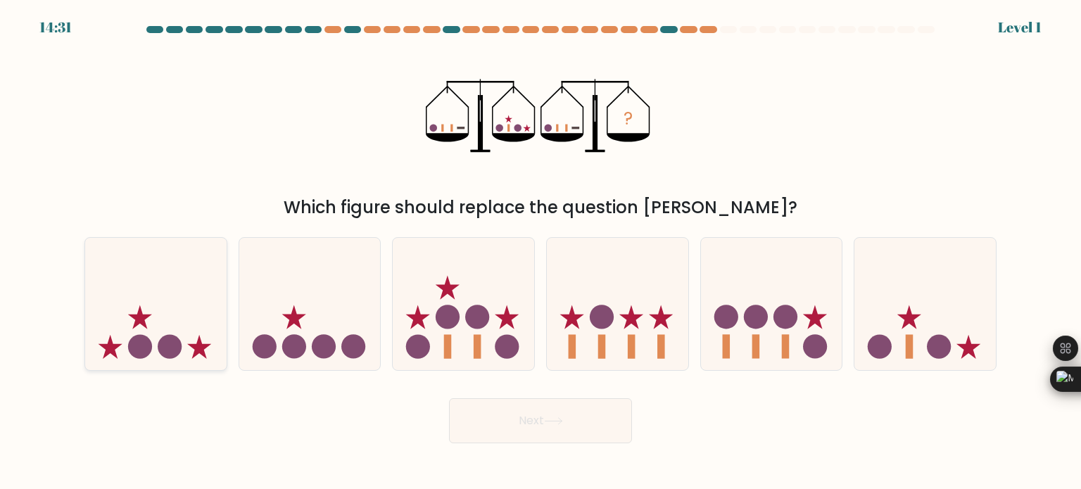
click at [132, 286] on icon at bounding box center [155, 304] width 141 height 117
click at [540, 252] on input "a." at bounding box center [540, 248] width 1 height 7
radio input "true"
click at [562, 438] on button "Next" at bounding box center [540, 420] width 183 height 45
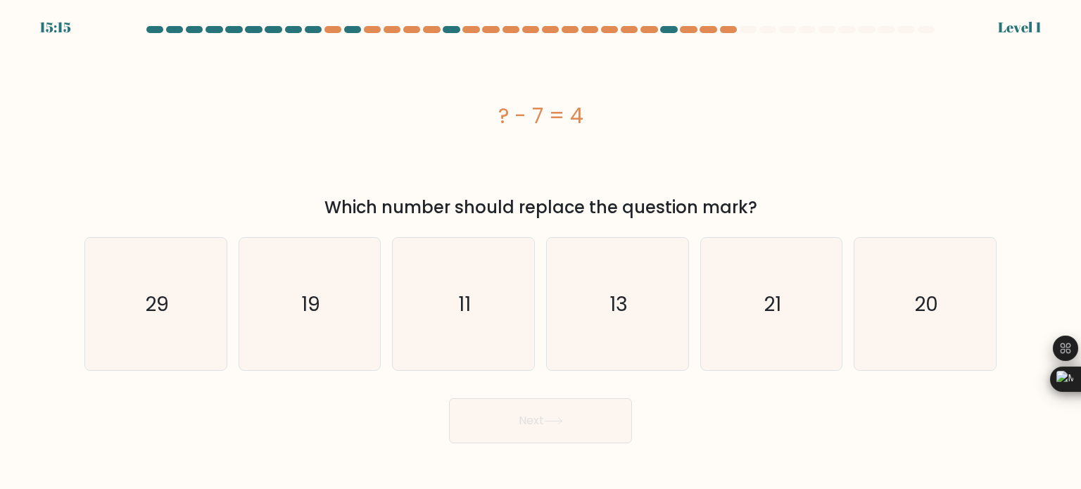
click at [540, 312] on div "d. 13" at bounding box center [617, 304] width 154 height 134
click at [498, 320] on icon "11" at bounding box center [463, 304] width 132 height 132
click at [540, 252] on input "c. 11" at bounding box center [540, 248] width 1 height 7
radio input "true"
click at [615, 306] on text "13" at bounding box center [618, 303] width 18 height 28
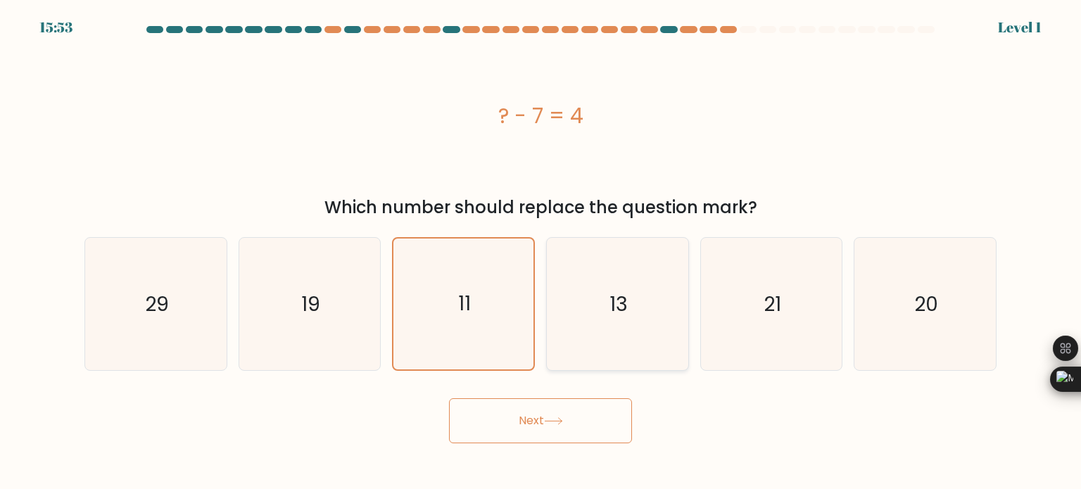
click at [541, 252] on input "d. 13" at bounding box center [540, 248] width 1 height 7
radio input "true"
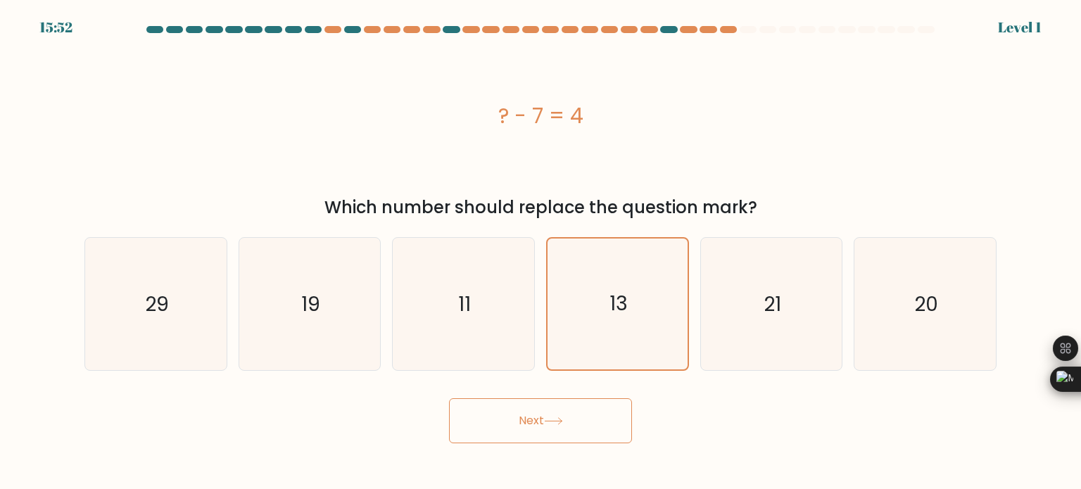
click at [588, 436] on button "Next" at bounding box center [540, 420] width 183 height 45
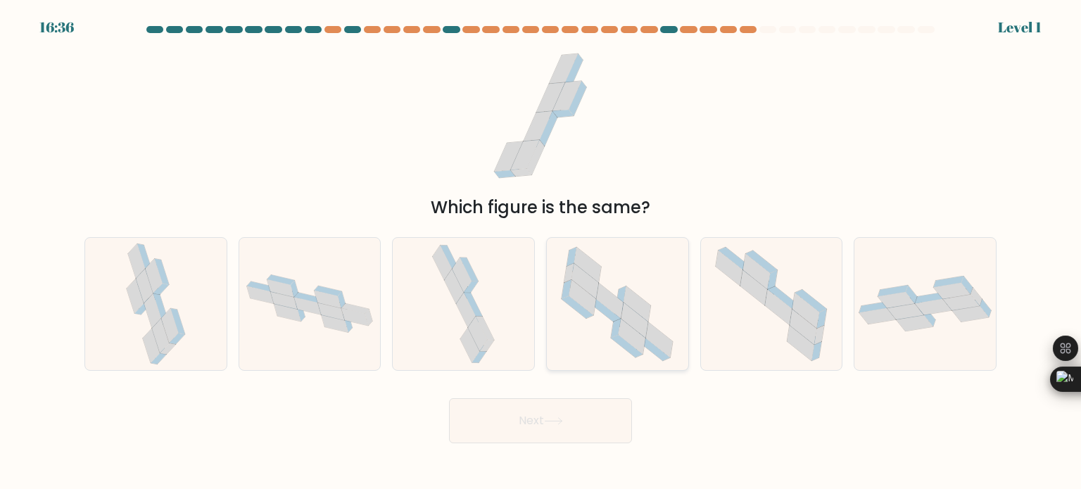
drag, startPoint x: 594, startPoint y: 303, endPoint x: 605, endPoint y: 347, distance: 45.7
click at [595, 303] on icon at bounding box center [582, 296] width 27 height 35
click at [541, 252] on input "d." at bounding box center [540, 248] width 1 height 7
radio input "true"
click at [606, 393] on div "Next" at bounding box center [540, 416] width 929 height 56
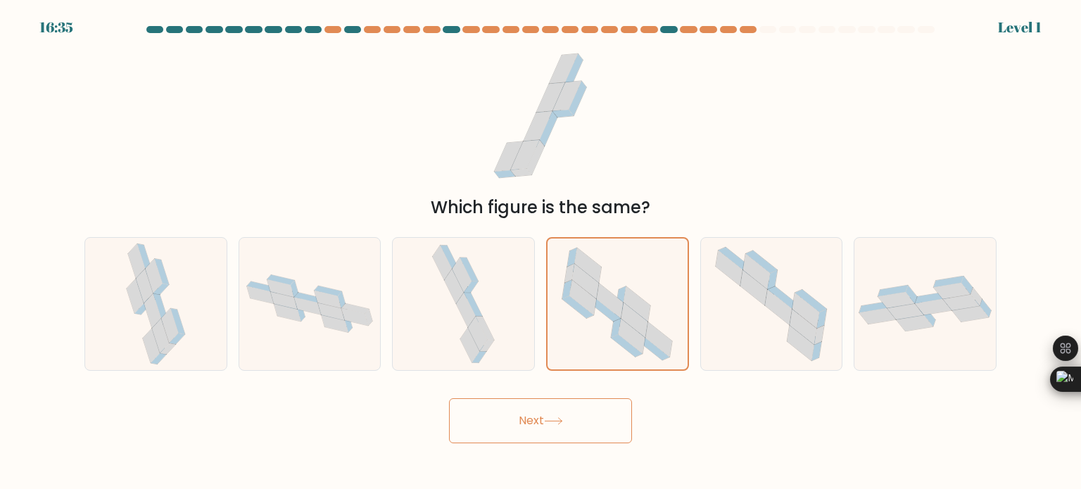
drag, startPoint x: 576, startPoint y: 411, endPoint x: 575, endPoint y: 390, distance: 21.1
click at [575, 411] on button "Next" at bounding box center [540, 420] width 183 height 45
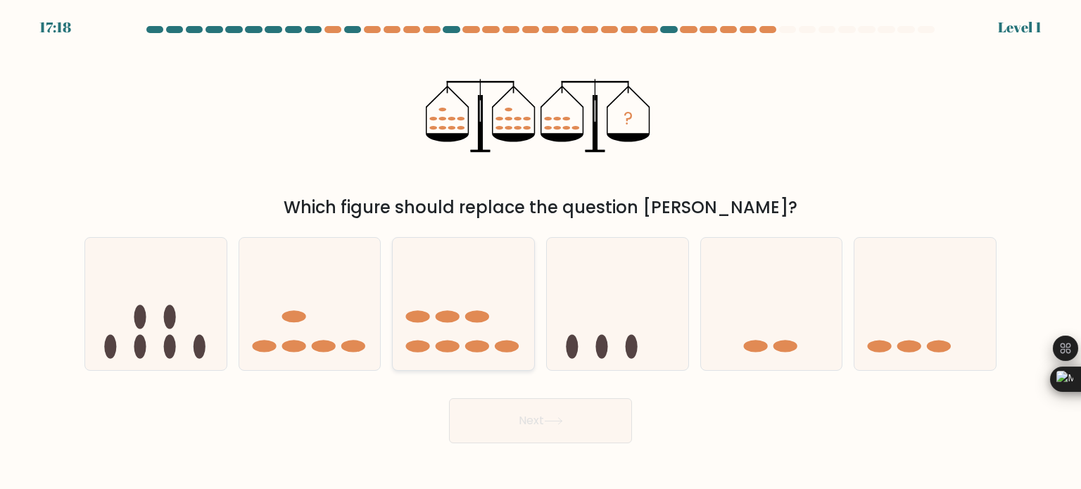
click at [478, 318] on ellipse at bounding box center [477, 316] width 24 height 12
click at [540, 252] on input "c." at bounding box center [540, 248] width 1 height 7
radio input "true"
click at [520, 422] on button "Next" at bounding box center [540, 420] width 183 height 45
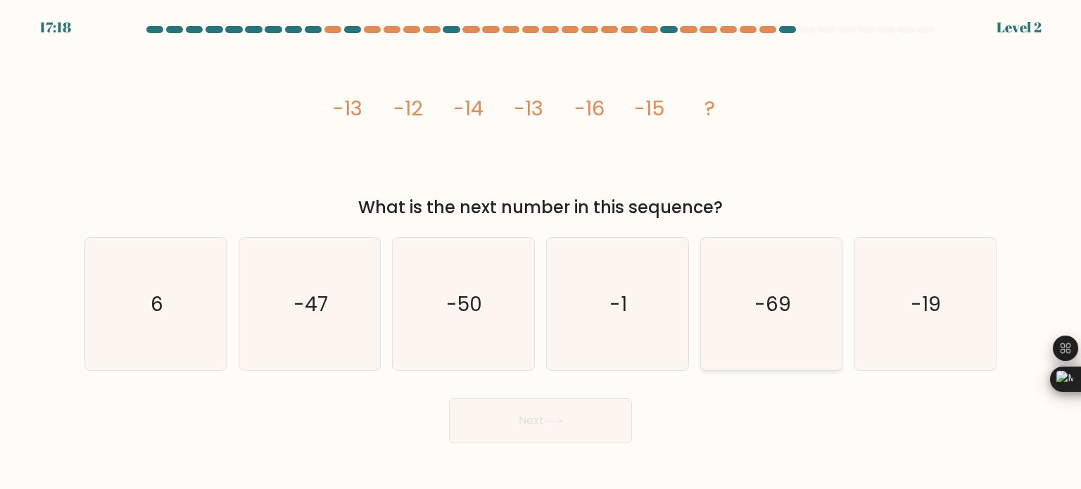
click at [782, 312] on text "-69" at bounding box center [772, 303] width 37 height 28
click at [541, 252] on input "e. -69" at bounding box center [540, 248] width 1 height 7
radio input "true"
click at [630, 399] on button "Next" at bounding box center [540, 420] width 183 height 45
